Goal: Navigation & Orientation: Find specific page/section

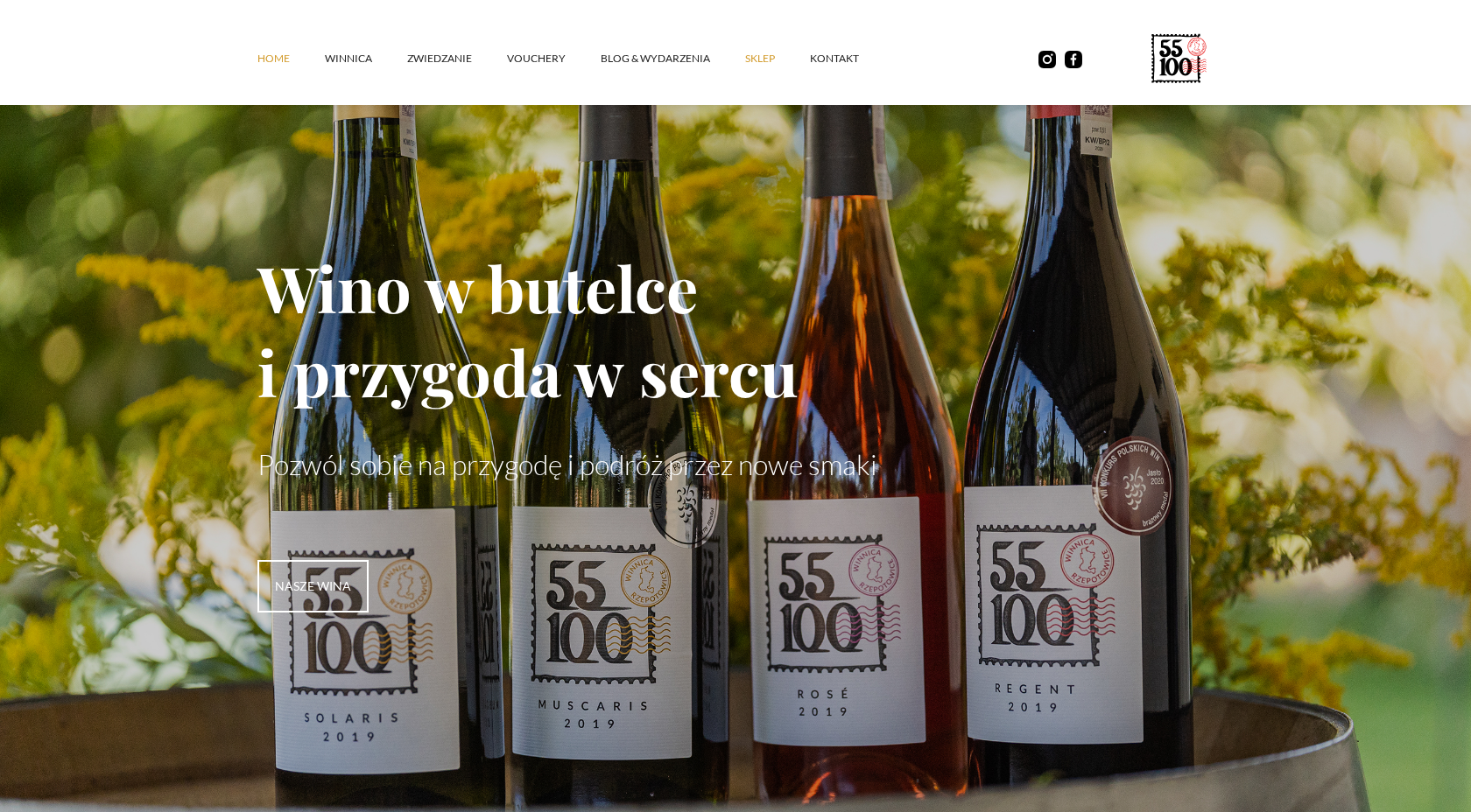
click at [756, 60] on link "SKLEP" at bounding box center [777, 58] width 65 height 52
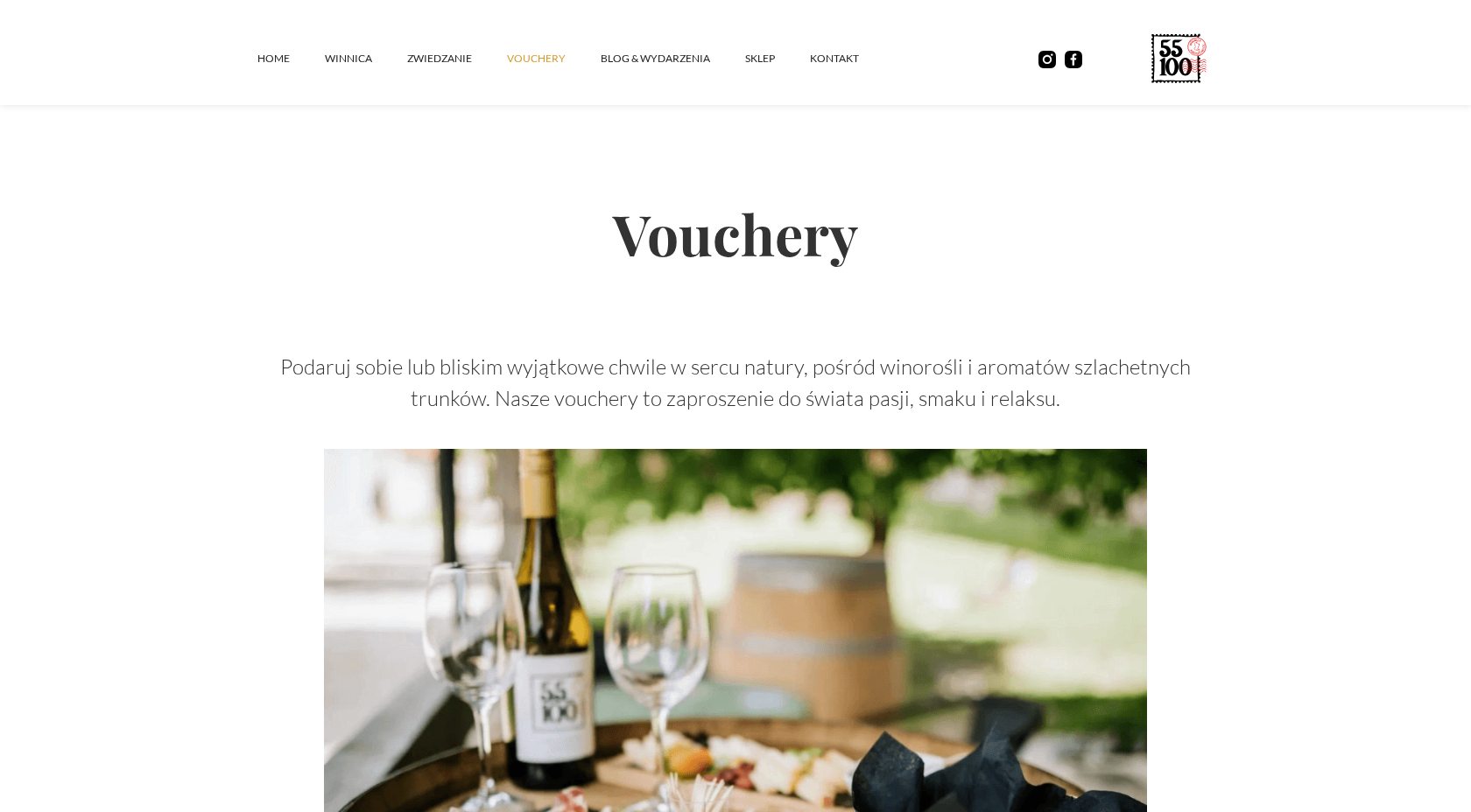
click at [1176, 198] on h2 "Vouchery" at bounding box center [736, 232] width 956 height 179
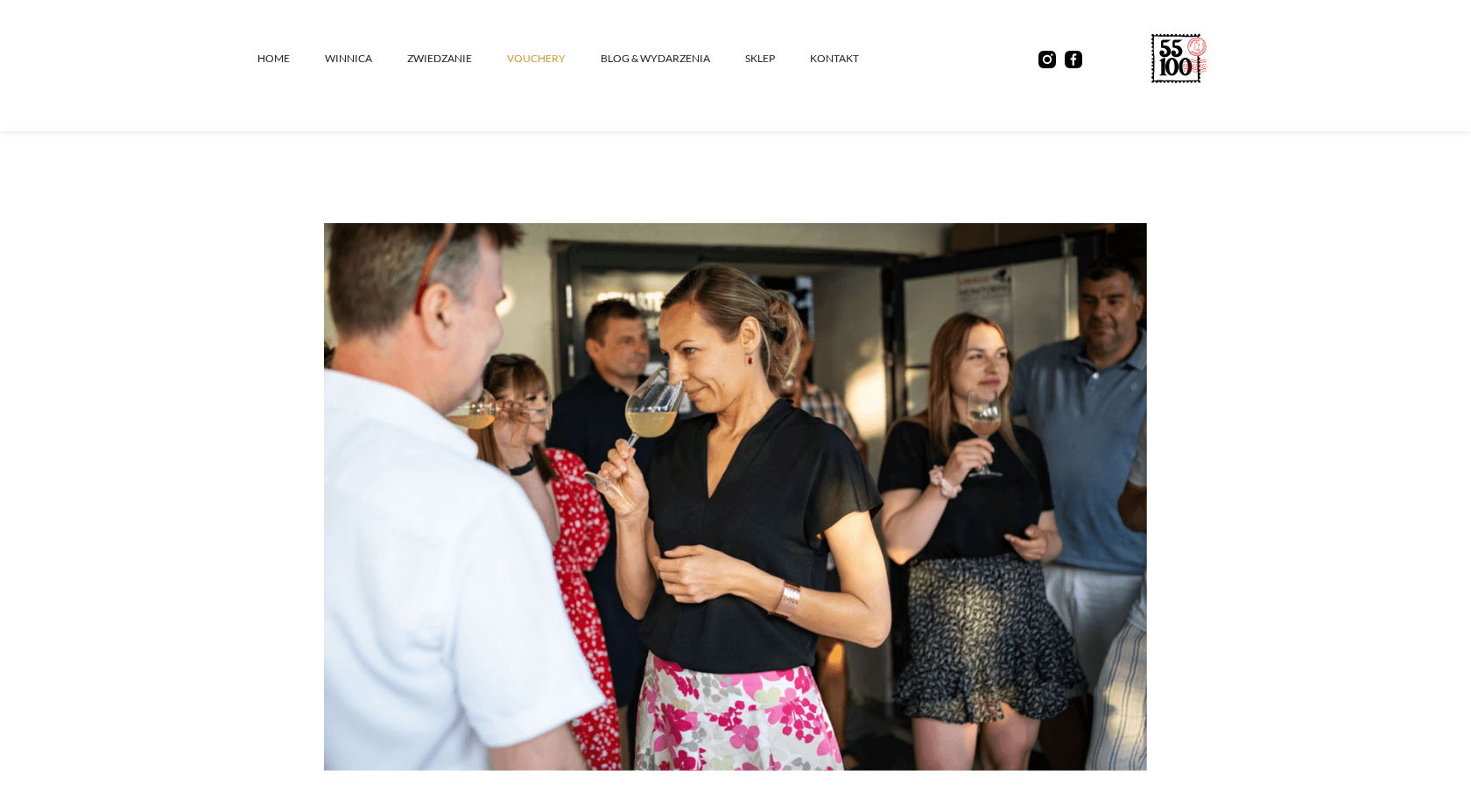
scroll to position [2097, 0]
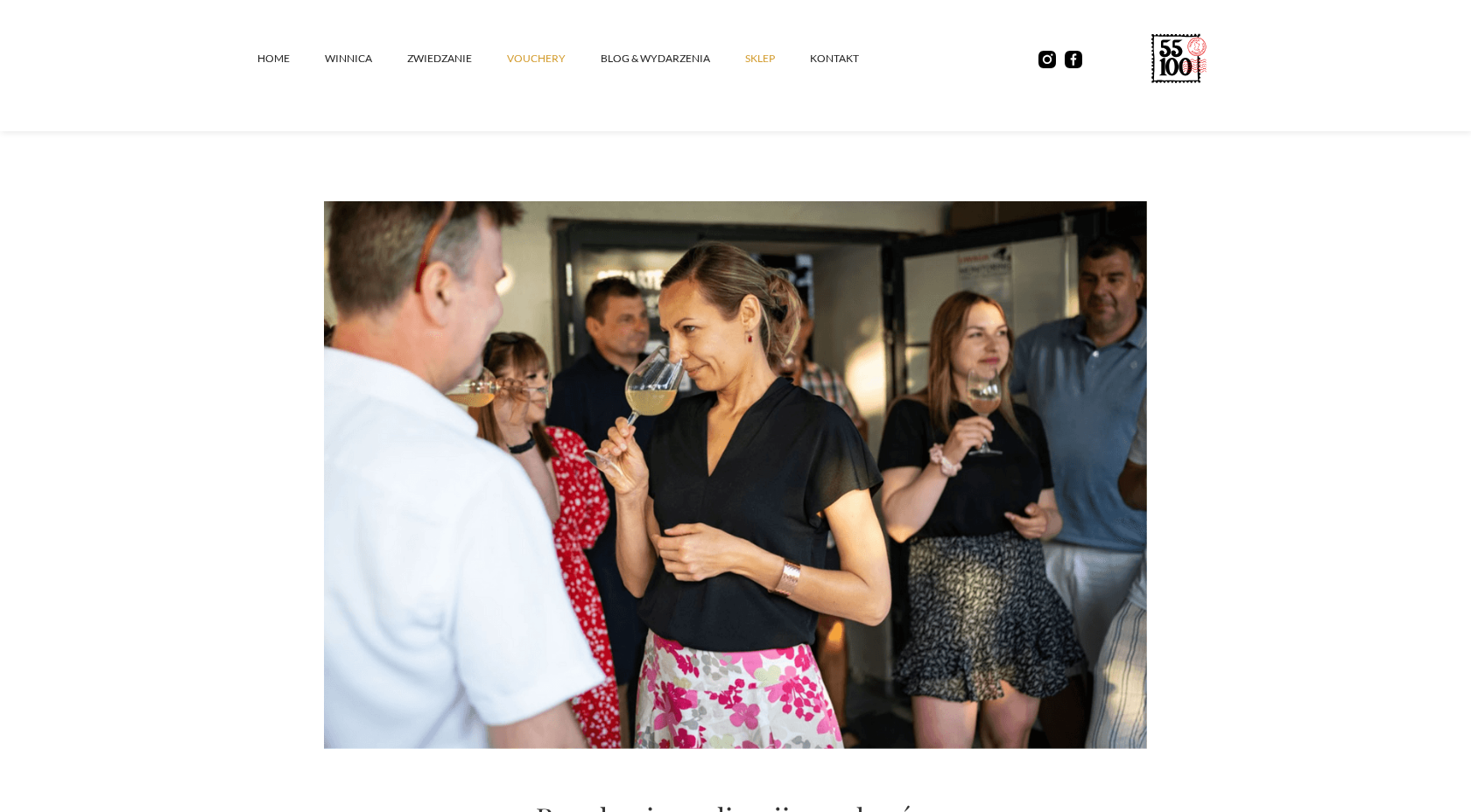
click at [759, 56] on link "SKLEP" at bounding box center [777, 58] width 65 height 52
